Goal: Task Accomplishment & Management: Use online tool/utility

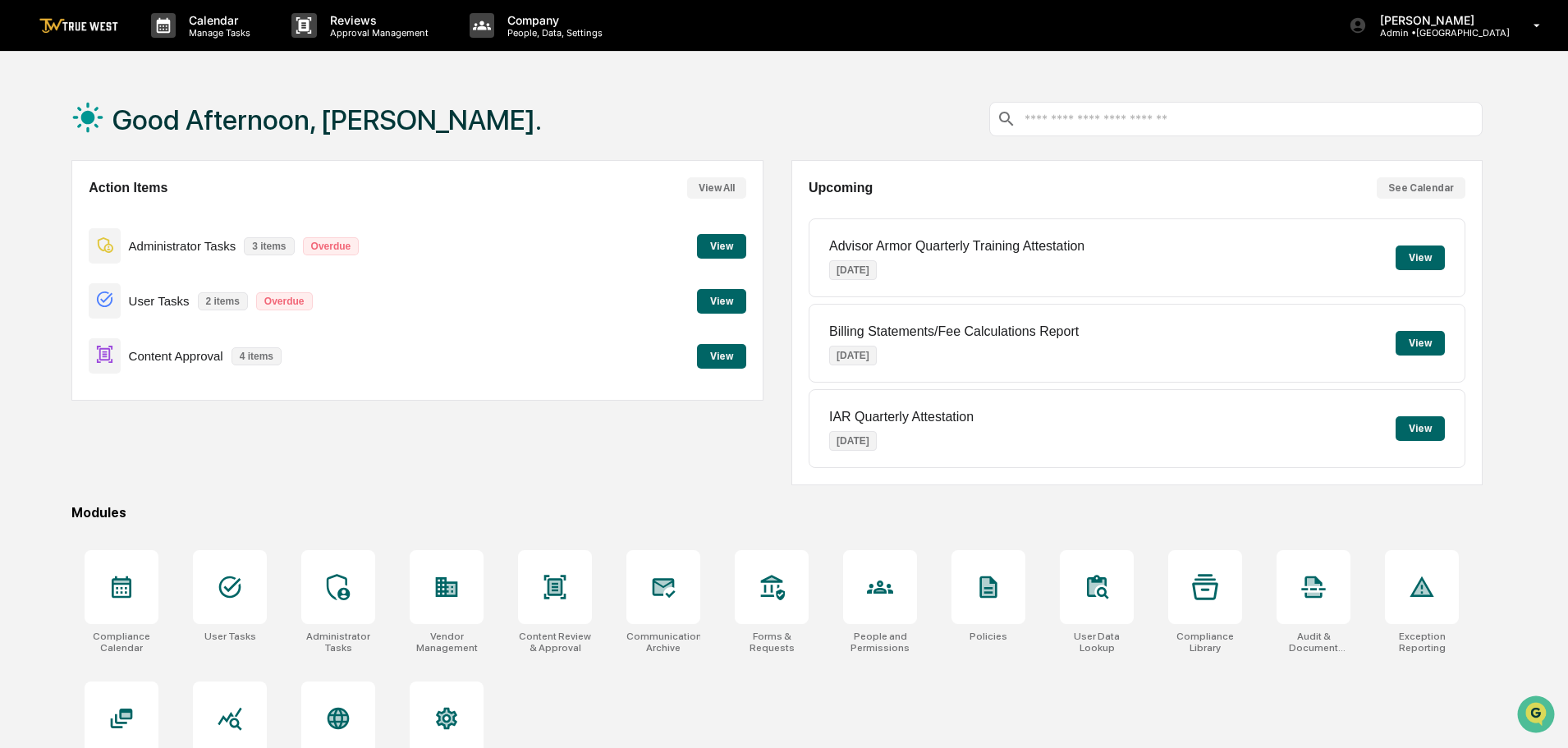
click at [713, 356] on button "View" at bounding box center [722, 356] width 49 height 24
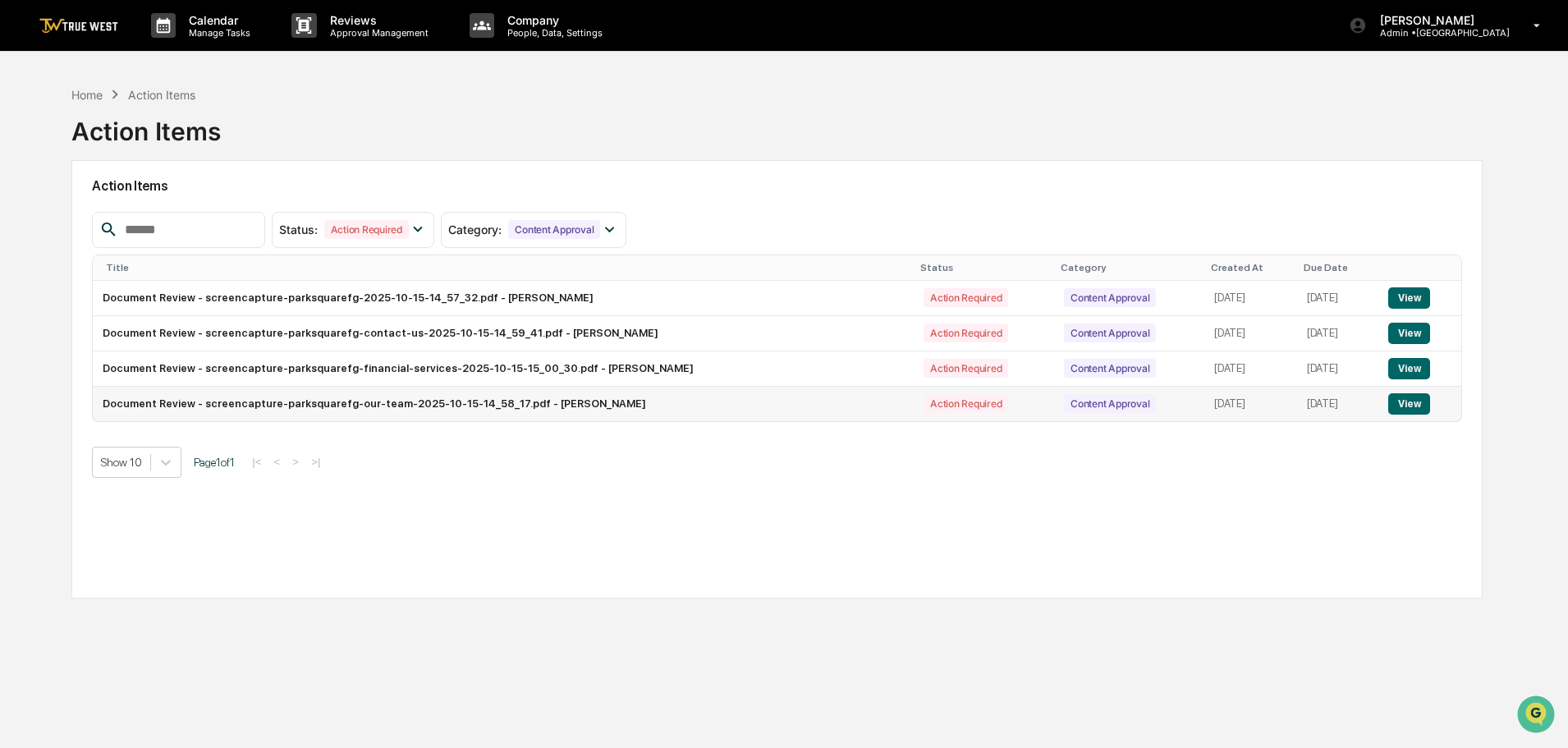
click at [1406, 400] on button "View" at bounding box center [1409, 404] width 42 height 21
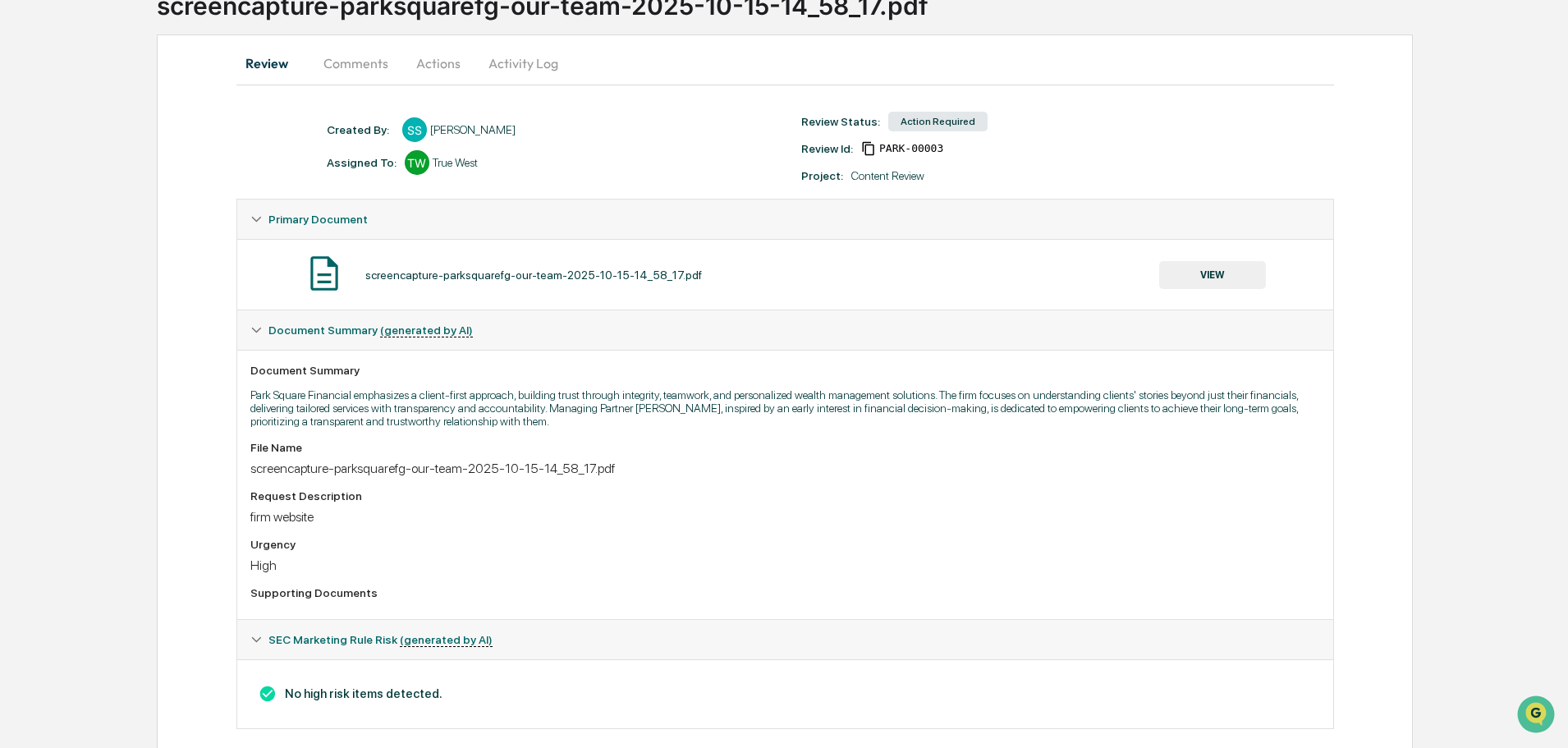
scroll to position [148, 0]
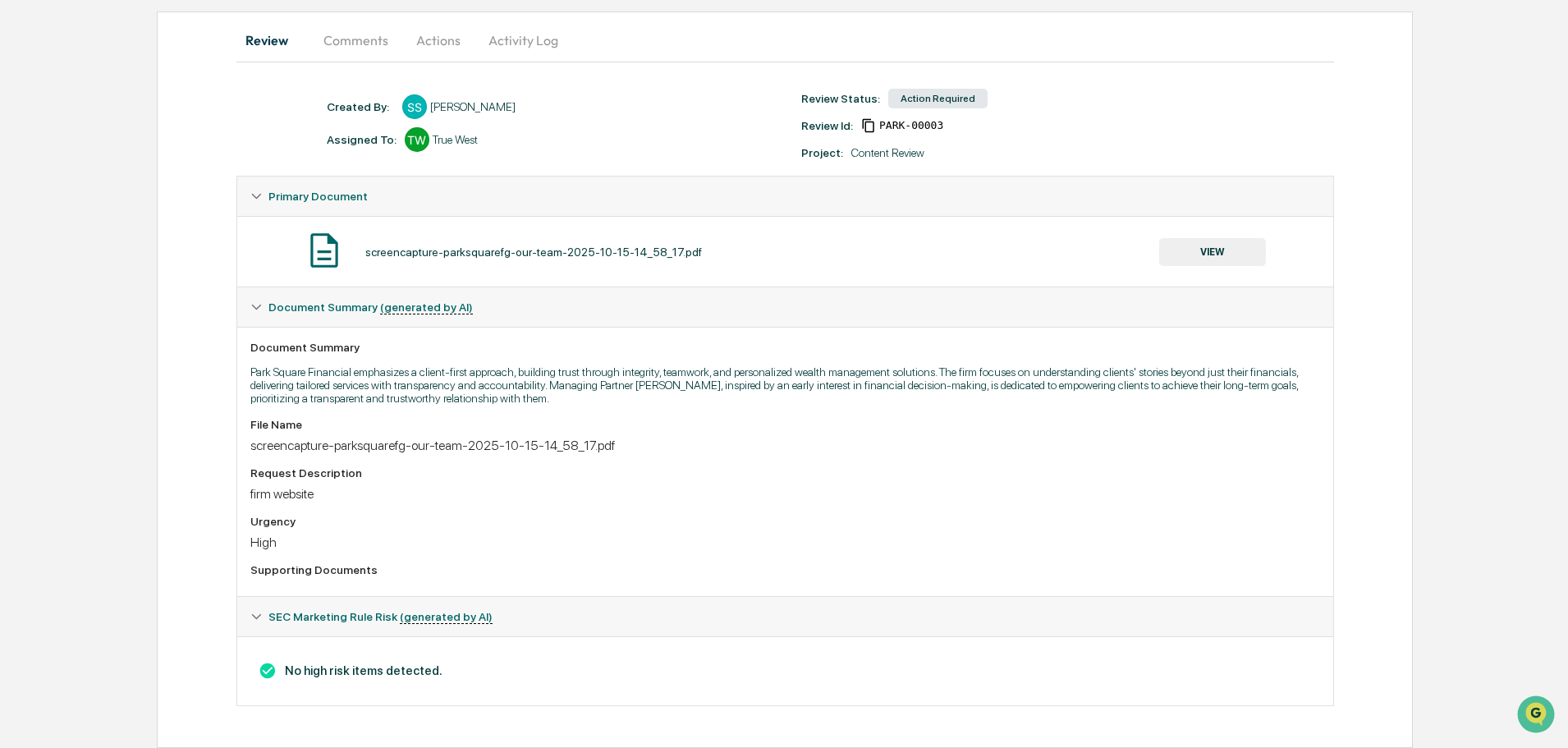
click at [1215, 253] on button "VIEW" at bounding box center [1213, 252] width 107 height 28
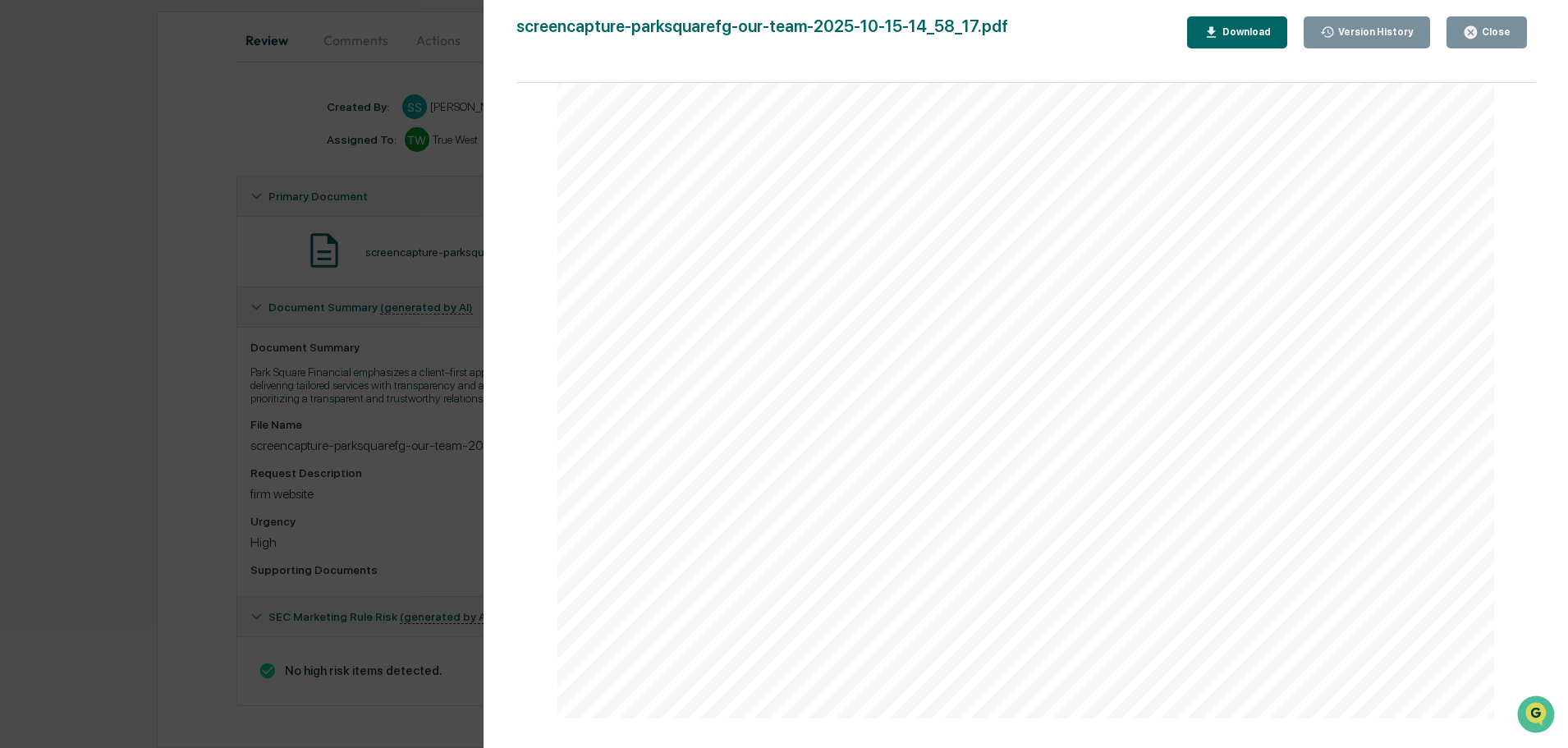
scroll to position [1888, 0]
click at [133, 58] on div "Version History 10/15/2025, 08:48 PM Sara Sparks screencapture-parksquarefg-our…" at bounding box center [784, 374] width 1568 height 748
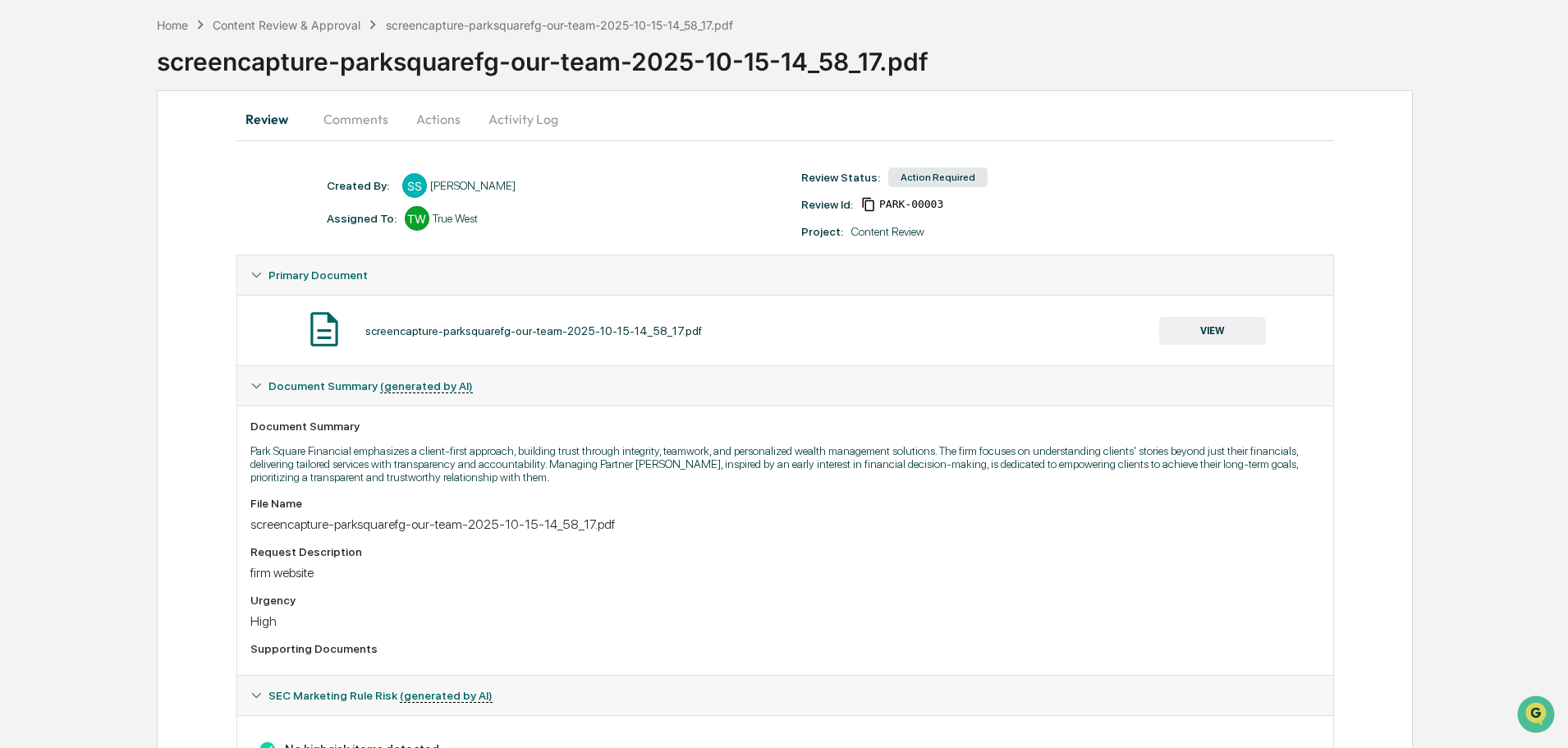
scroll to position [0, 0]
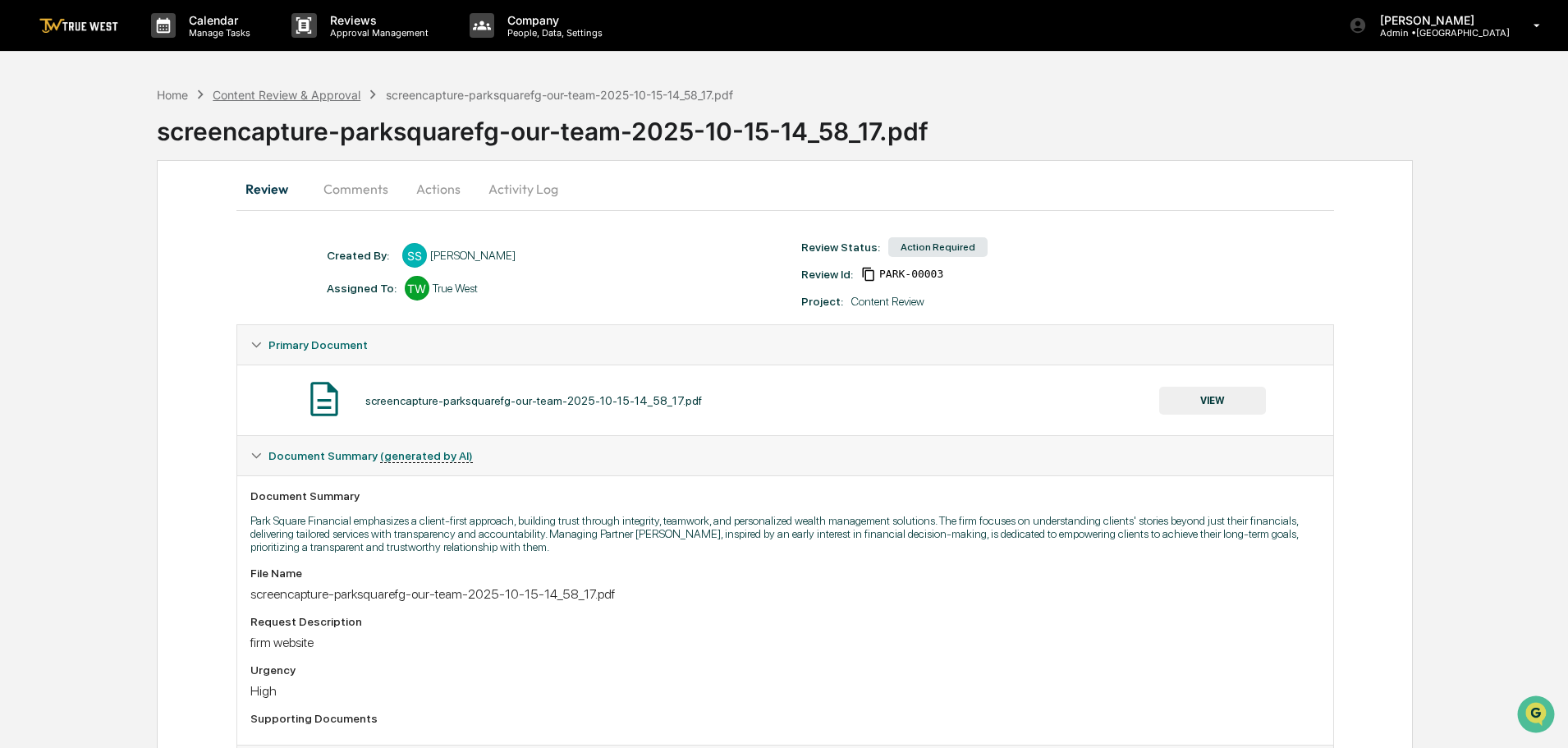
click at [282, 93] on div "Content Review & Approval" at bounding box center [286, 95] width 148 height 14
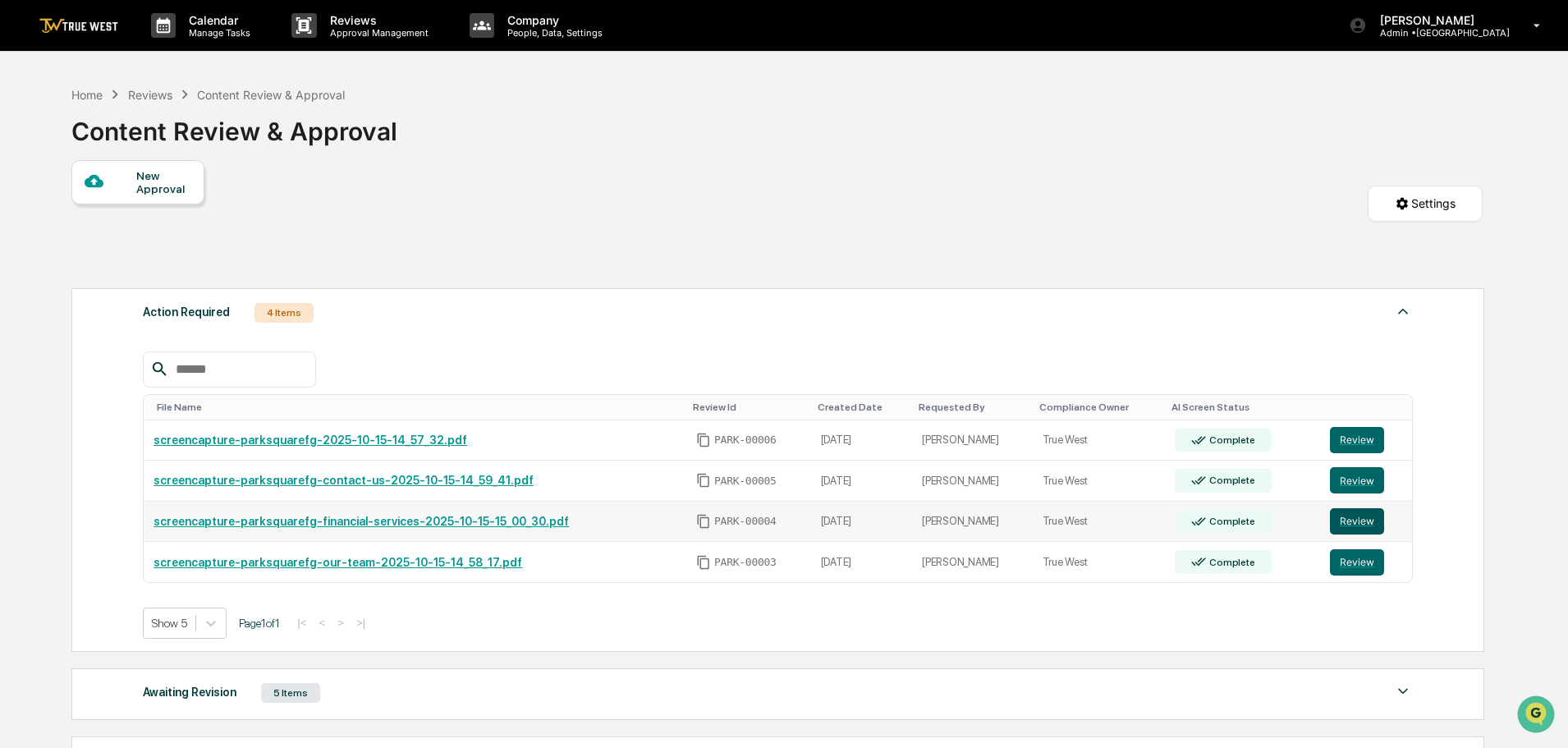
click at [1357, 518] on button "Review" at bounding box center [1358, 521] width 54 height 26
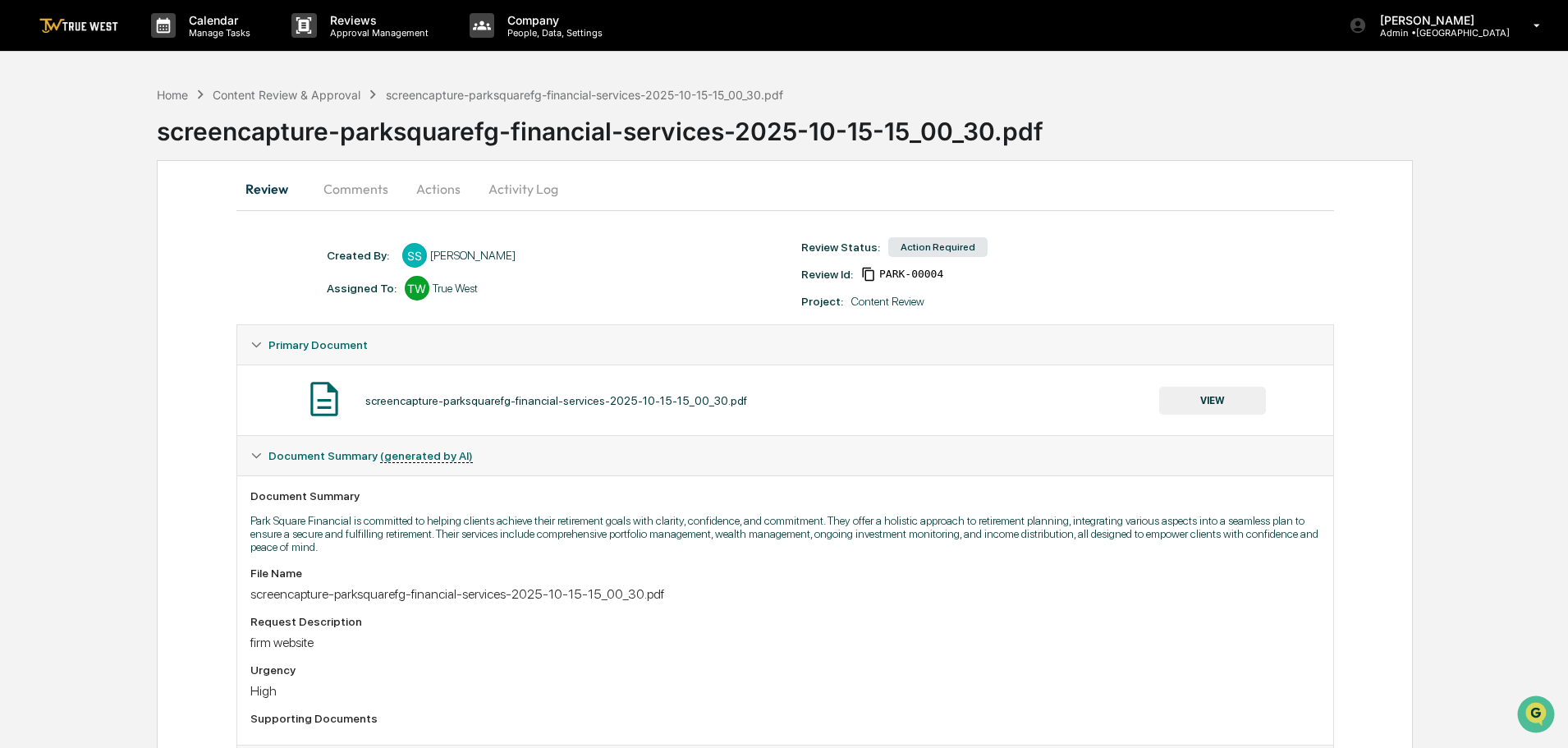
click at [1192, 394] on button "VIEW" at bounding box center [1213, 401] width 107 height 28
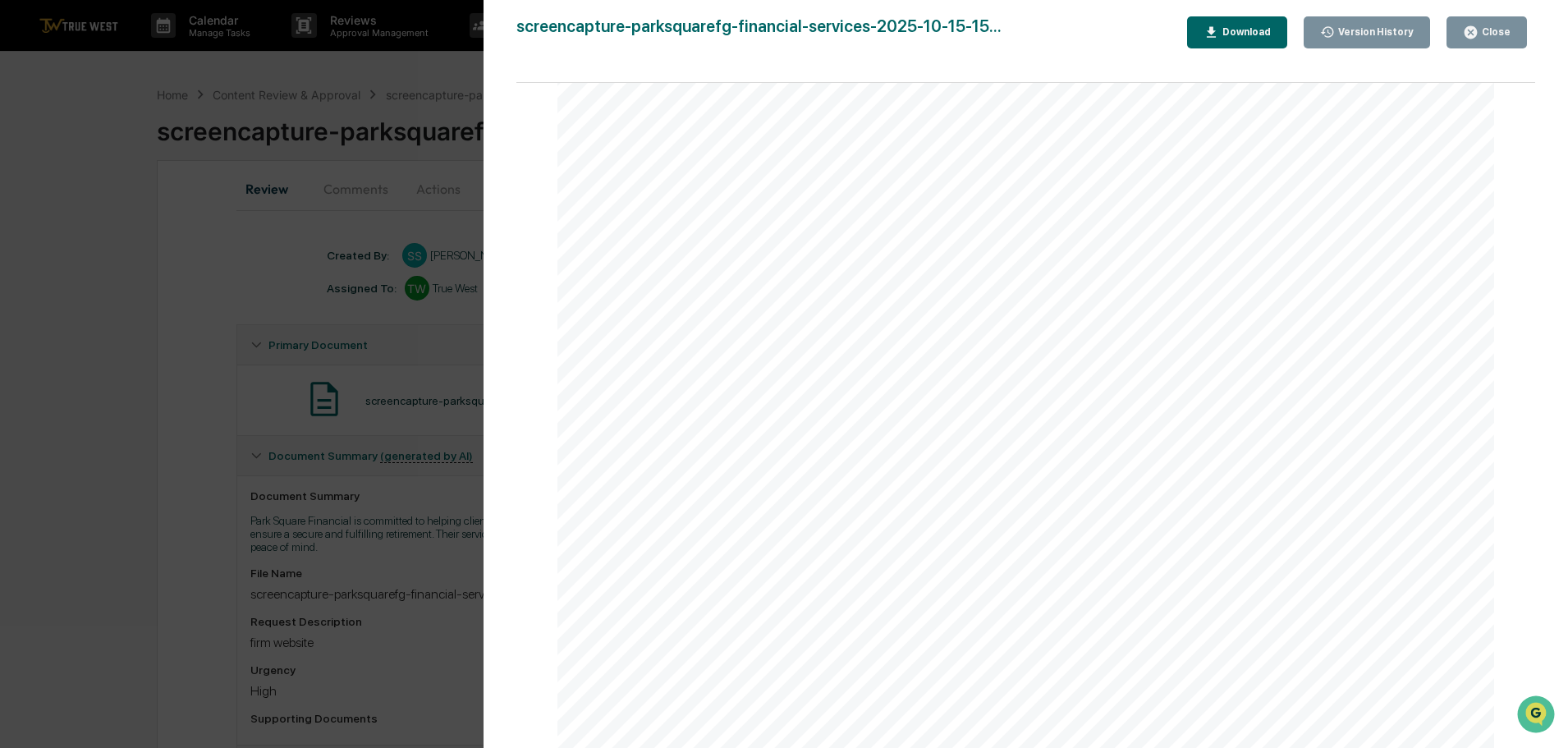
scroll to position [128, 0]
click at [89, 195] on div "Version History 10/15/2025, 08:49 PM Sara Sparks screencapture-parksquarefg-fin…" at bounding box center [784, 374] width 1568 height 748
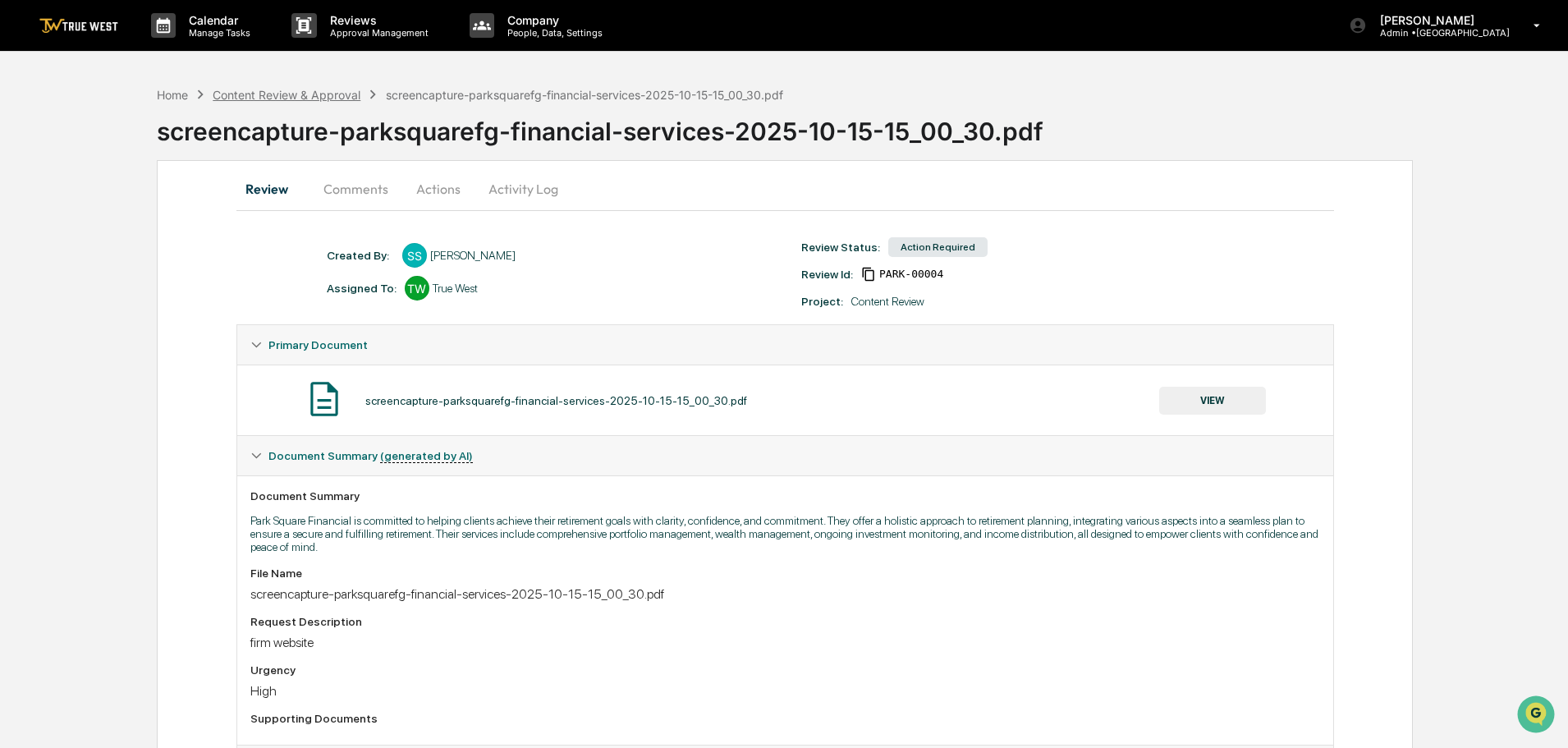
click at [273, 93] on div "Content Review & Approval" at bounding box center [286, 95] width 148 height 14
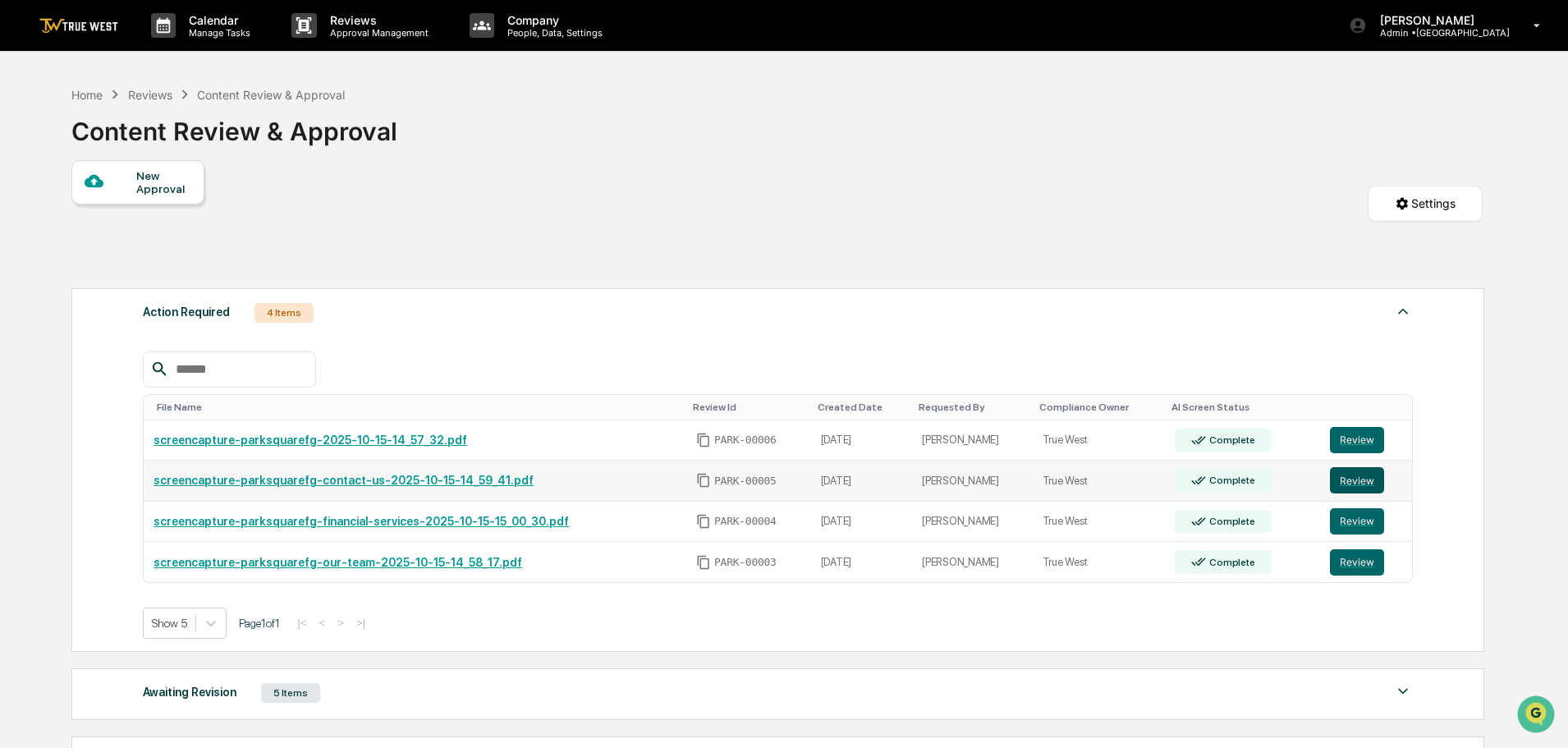
click at [1343, 479] on button "Review" at bounding box center [1358, 480] width 54 height 26
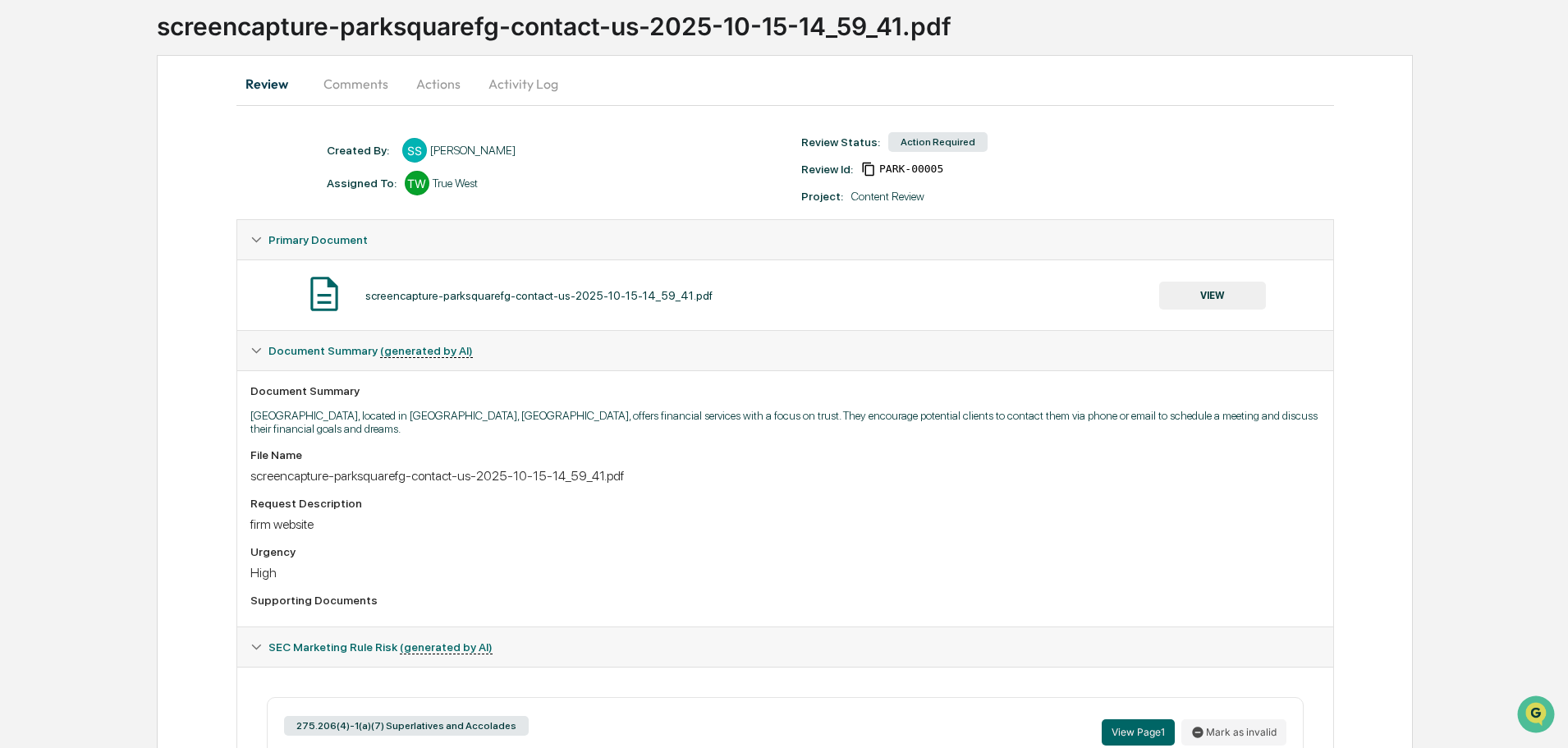
scroll to position [246, 0]
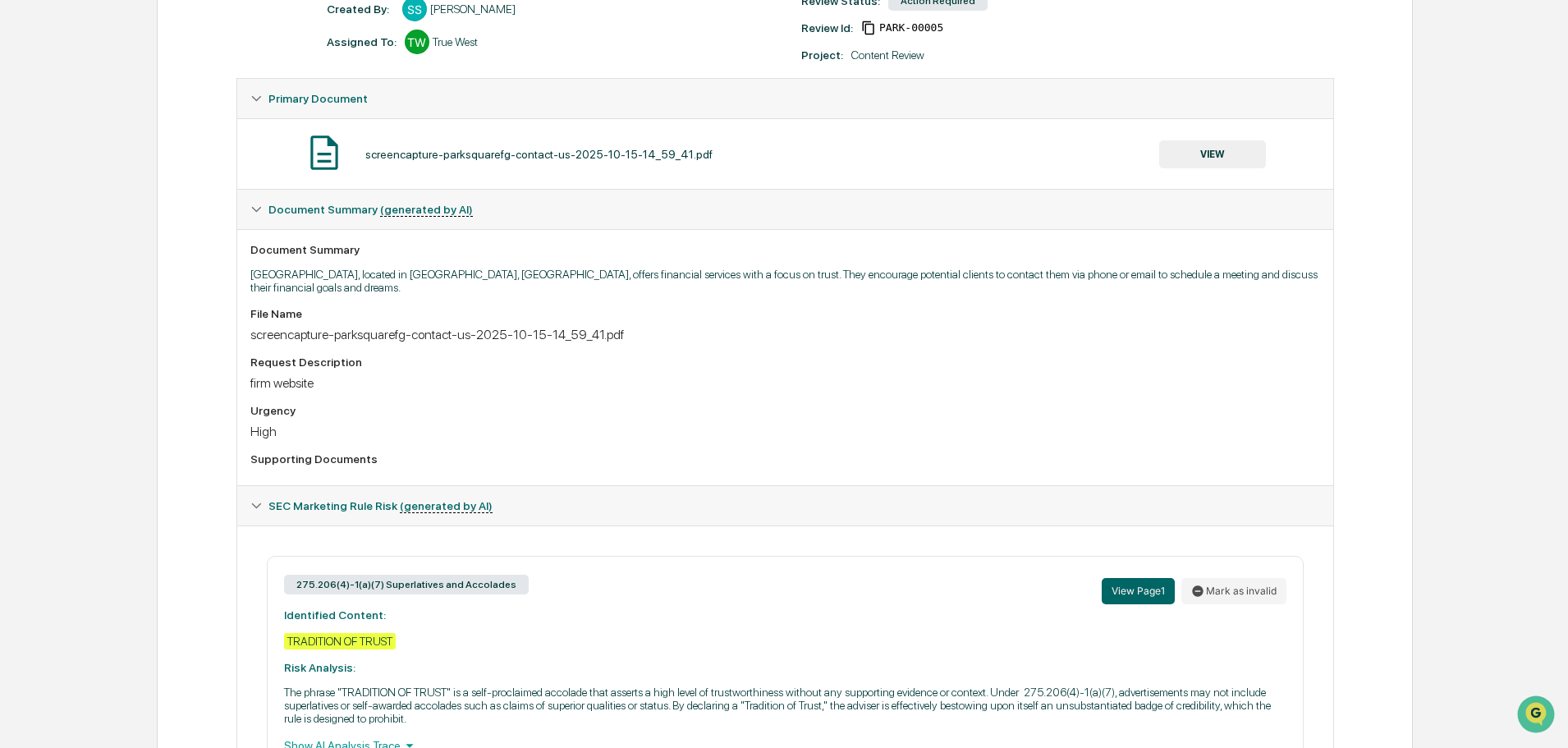
click at [1212, 155] on button "VIEW" at bounding box center [1213, 154] width 107 height 28
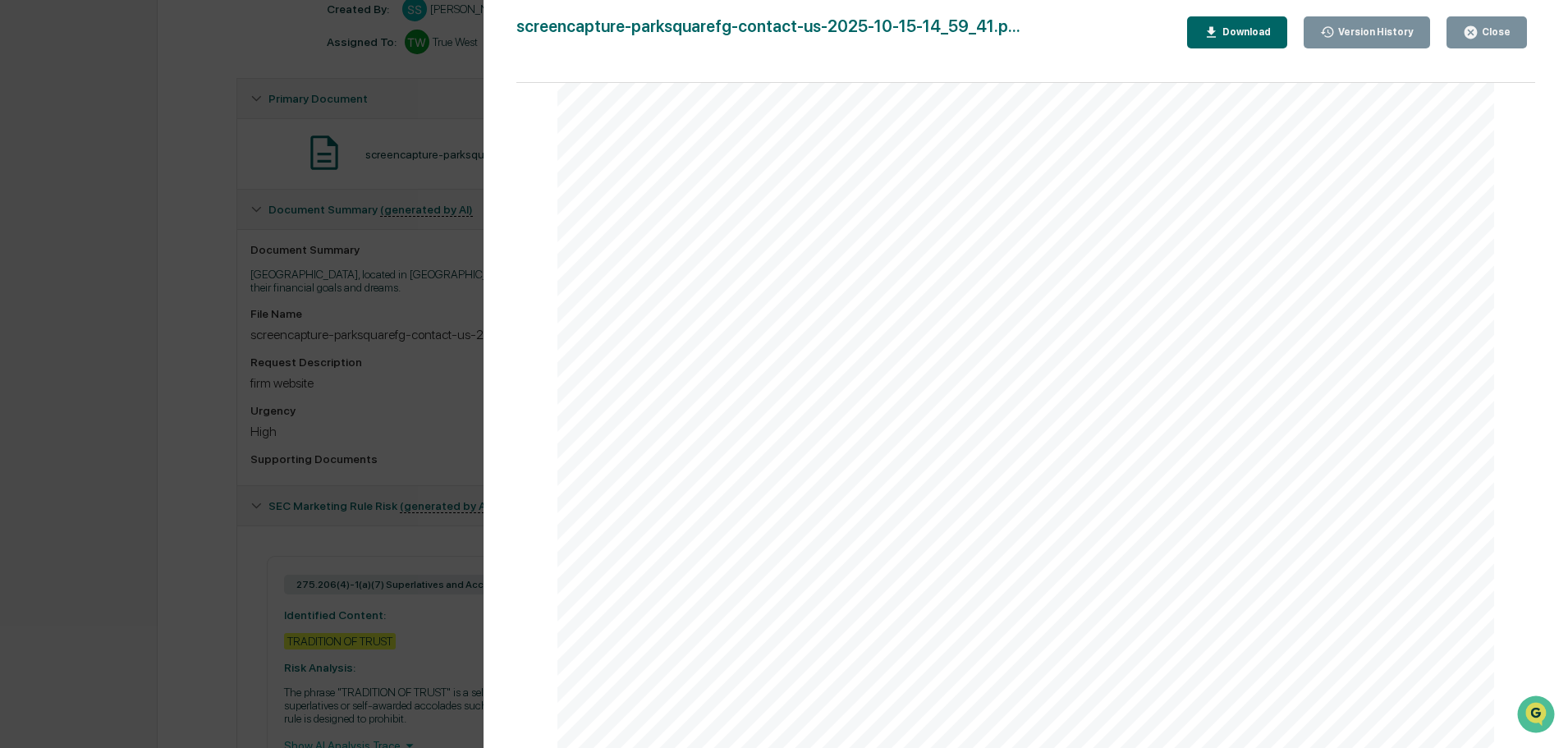
scroll to position [46, 0]
click at [172, 192] on div "Version History 10/15/2025, 08:49 PM Sara Sparks screencapture-parksquarefg-con…" at bounding box center [784, 374] width 1568 height 748
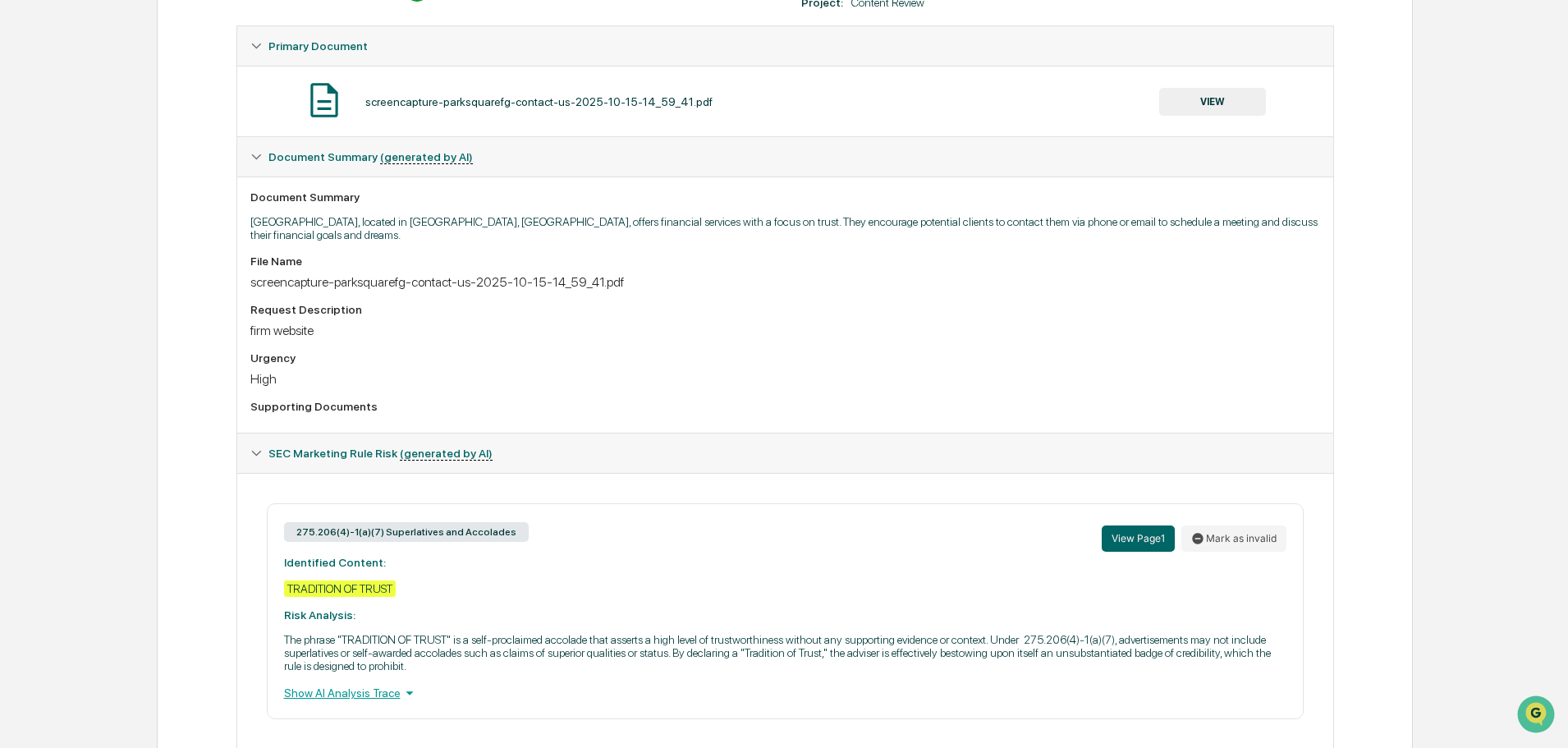
scroll to position [329, 0]
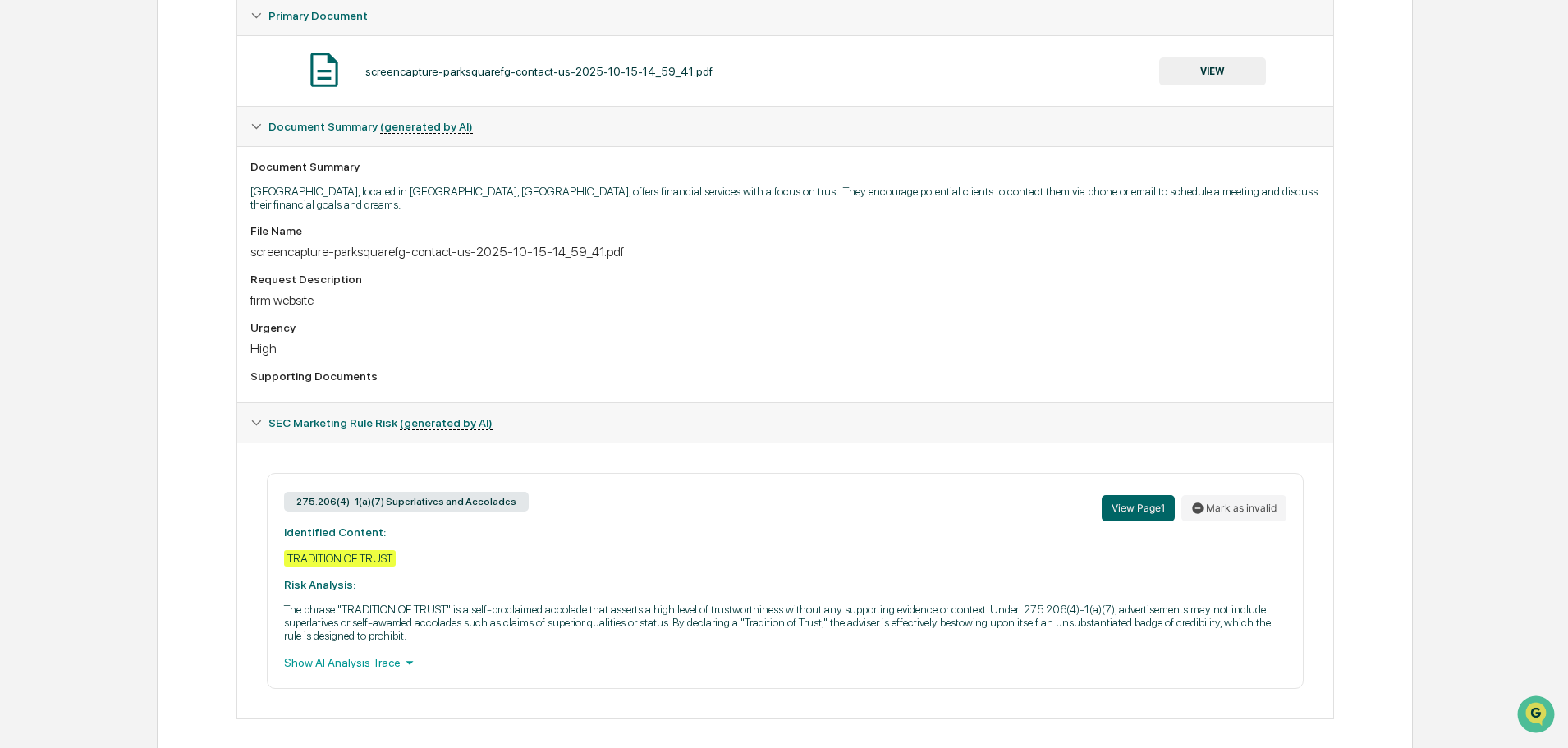
click at [90, 53] on div "Home Content Review & Approval screencapture-parksquarefg-contact-us-2025-10-15…" at bounding box center [784, 255] width 1568 height 1012
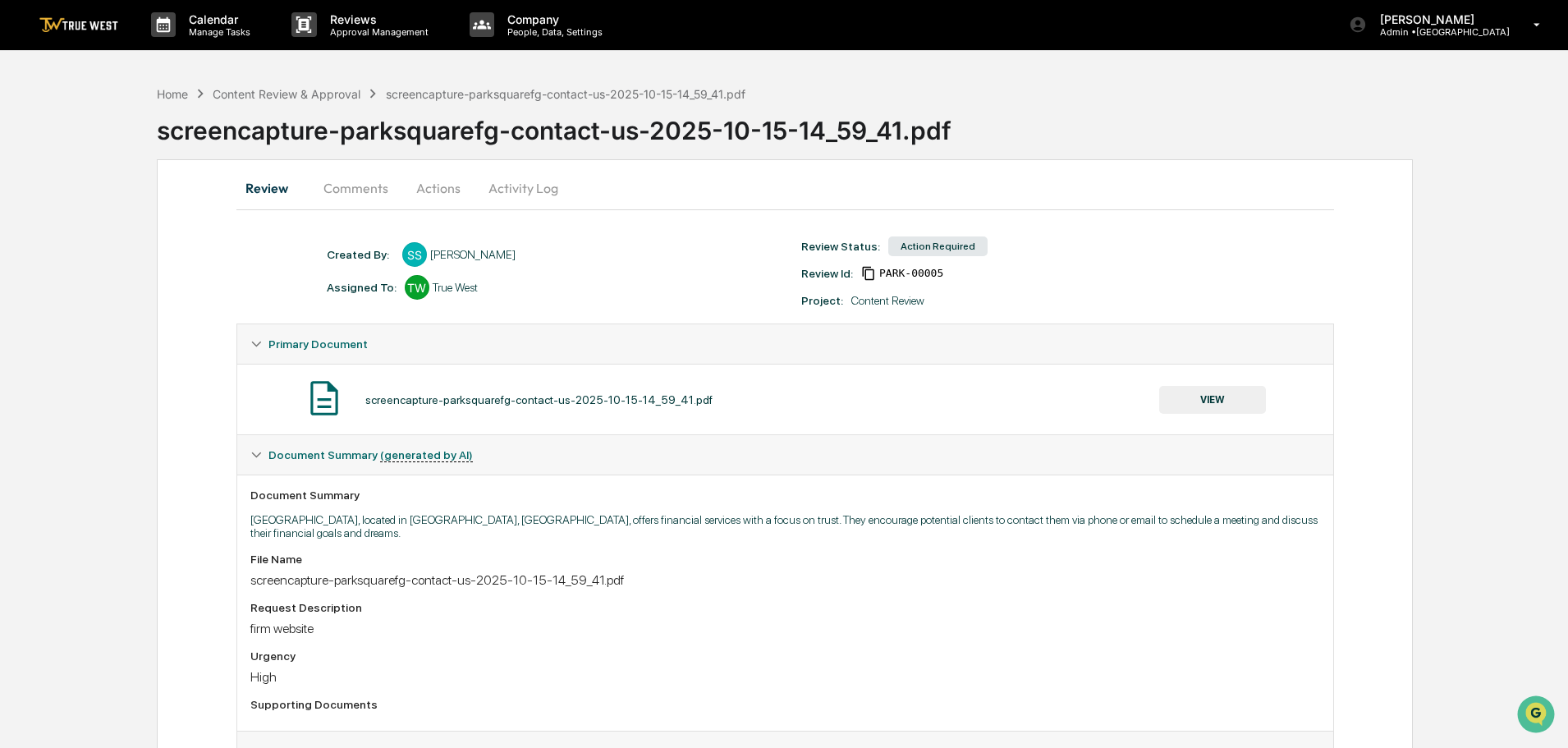
scroll to position [0, 0]
click at [276, 95] on div "Content Review & Approval" at bounding box center [286, 95] width 148 height 14
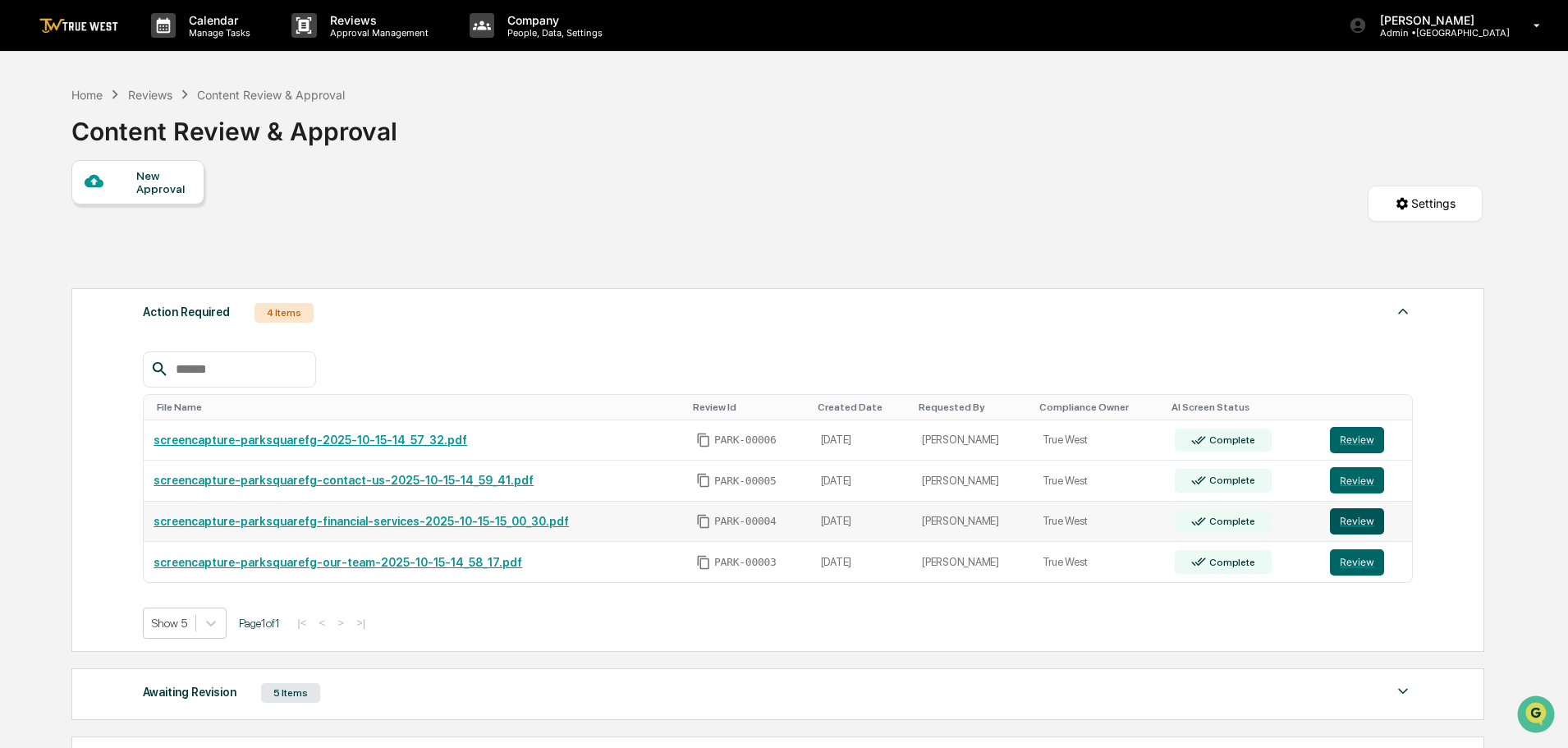
click at [1353, 524] on button "Review" at bounding box center [1358, 521] width 54 height 26
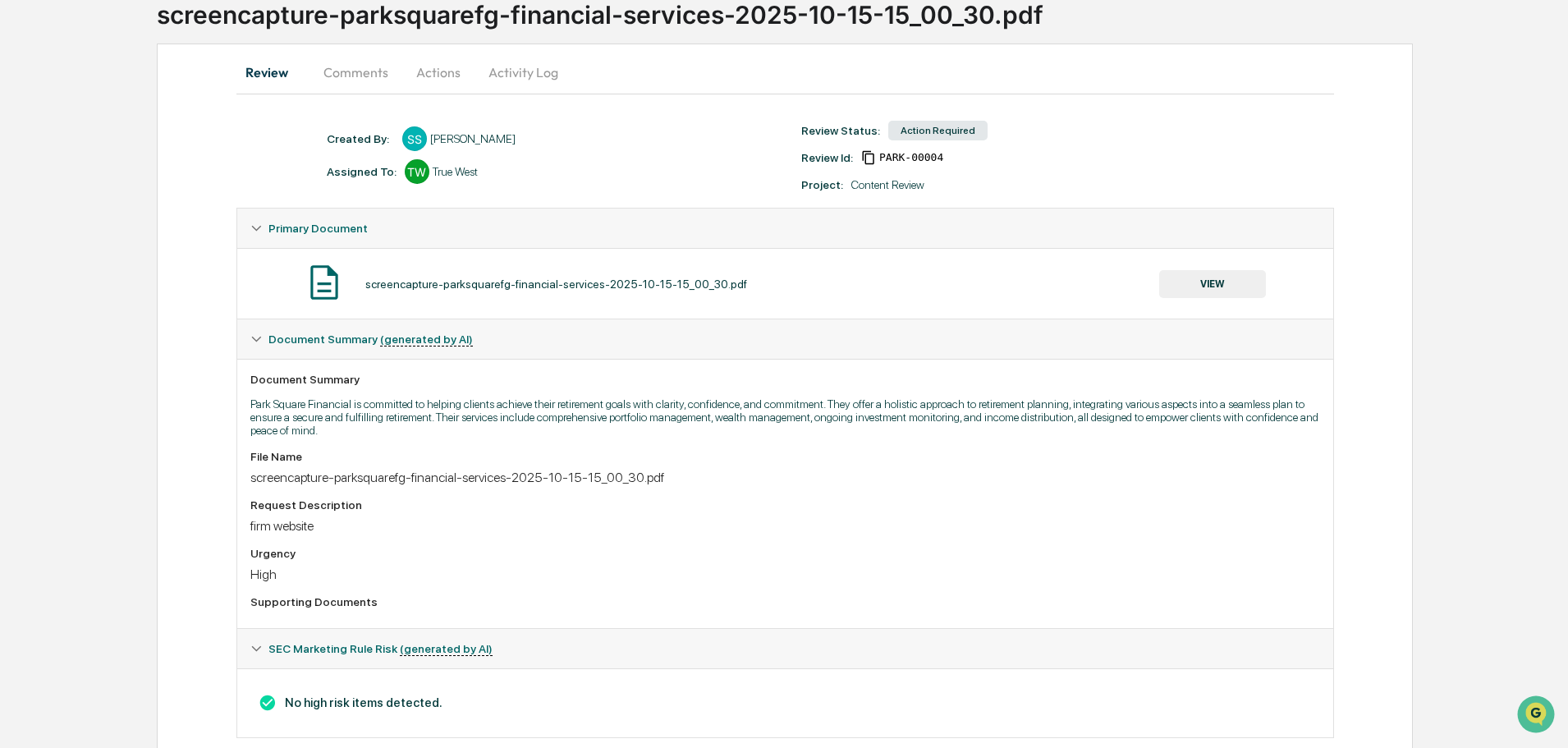
scroll to position [148, 0]
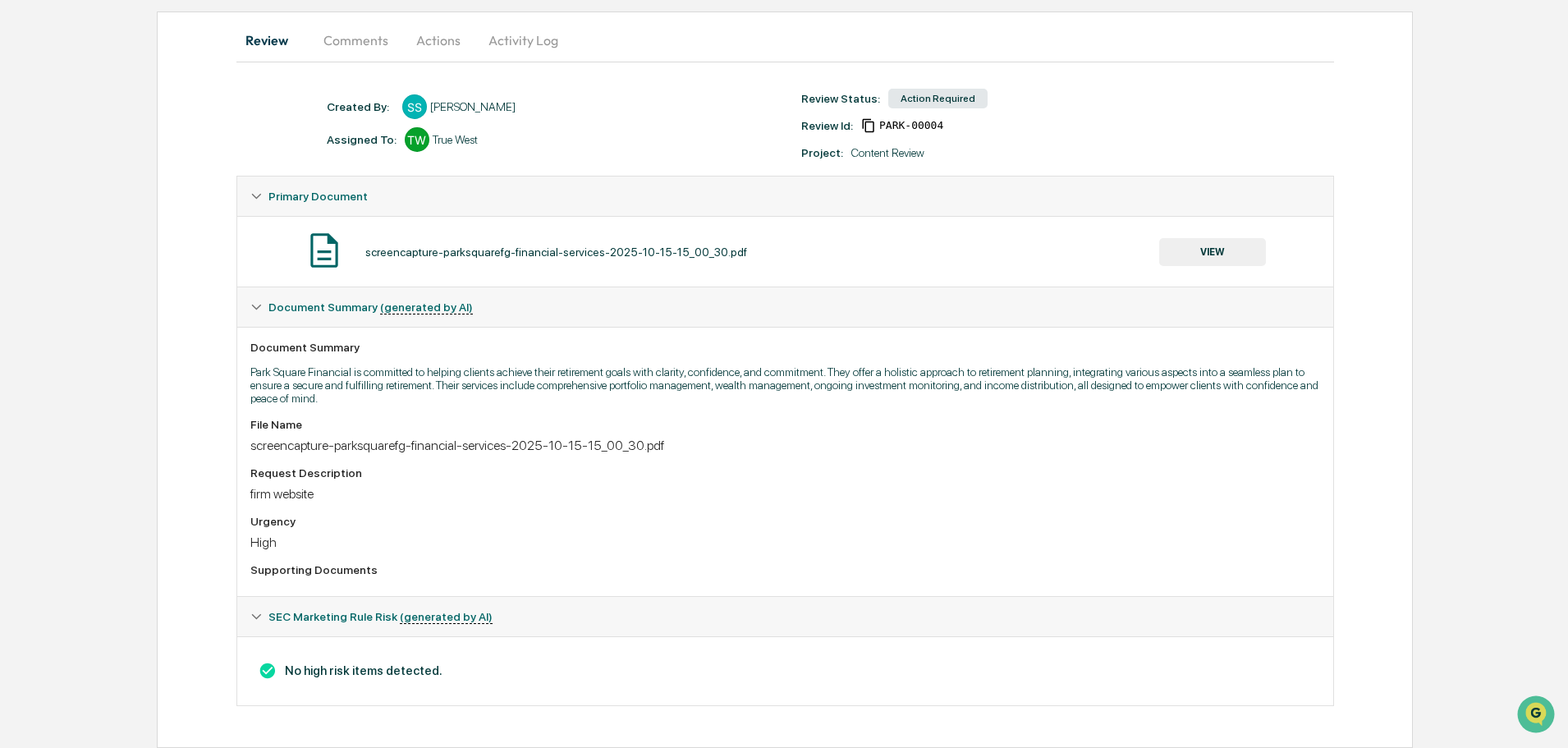
click at [1214, 246] on button "VIEW" at bounding box center [1213, 252] width 107 height 28
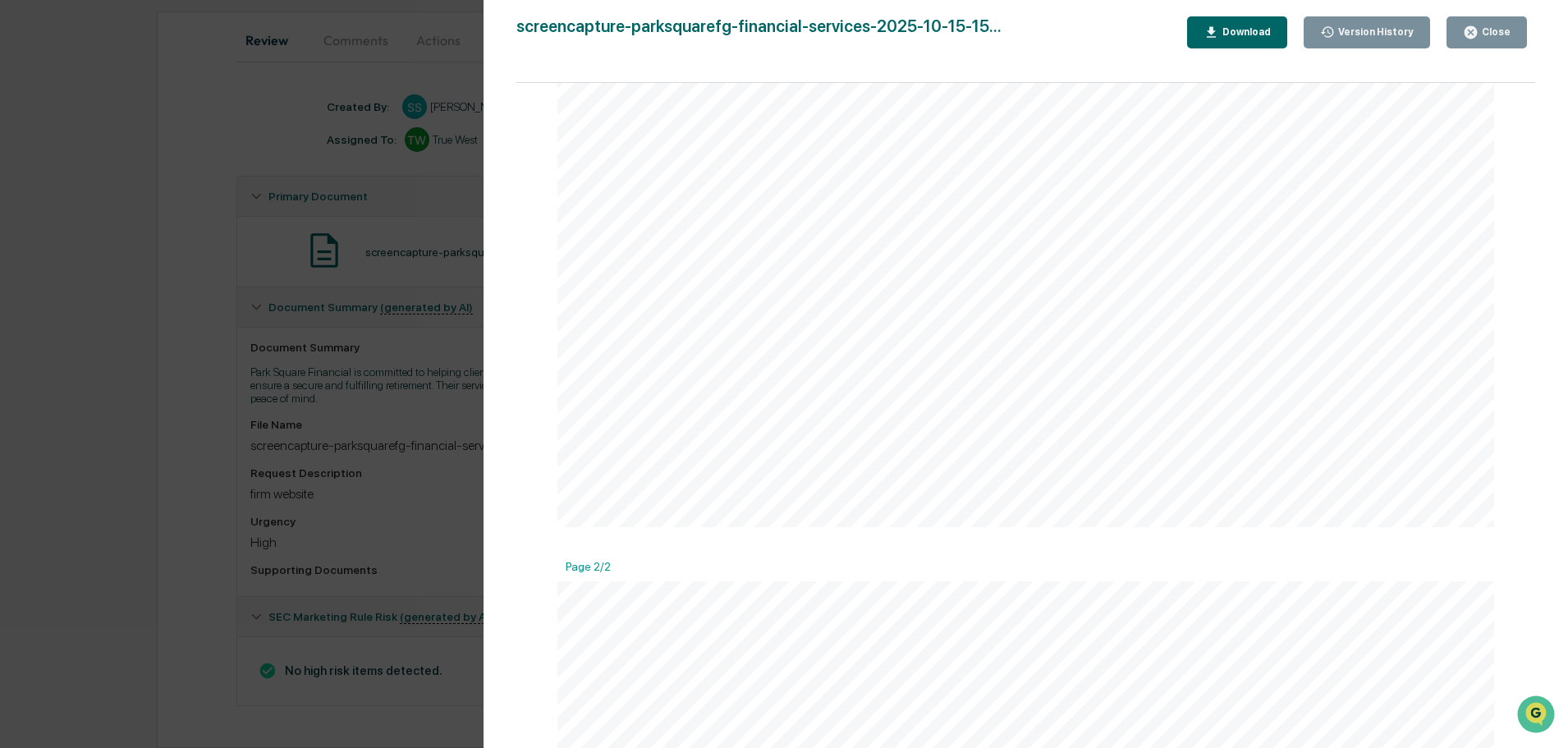
scroll to position [656, 0]
click at [94, 94] on div "Version History [DATE] 08:49 PM [PERSON_NAME] screencapture-parksquarefg-financ…" at bounding box center [784, 374] width 1568 height 748
